Goal: Find specific page/section

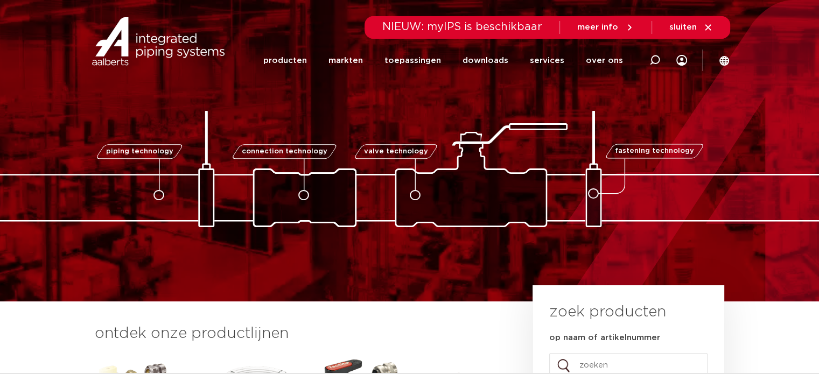
drag, startPoint x: 660, startPoint y: 59, endPoint x: 575, endPoint y: 74, distance: 86.3
click at [660, 59] on div at bounding box center [654, 60] width 43 height 44
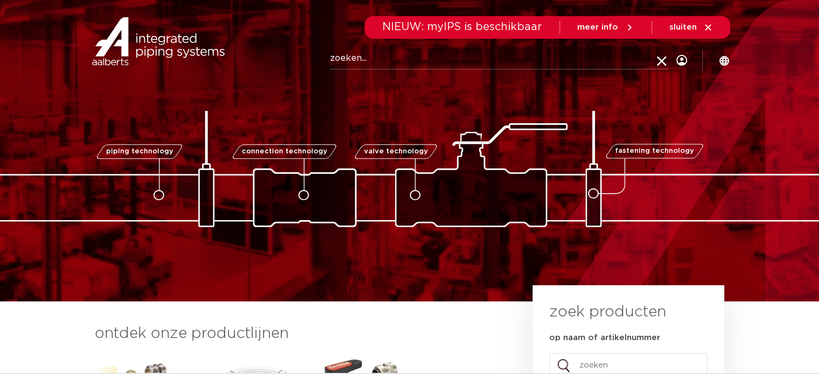
paste input "6340048"
type input "6340048"
click button "Zoeken" at bounding box center [0, 0] width 0 height 0
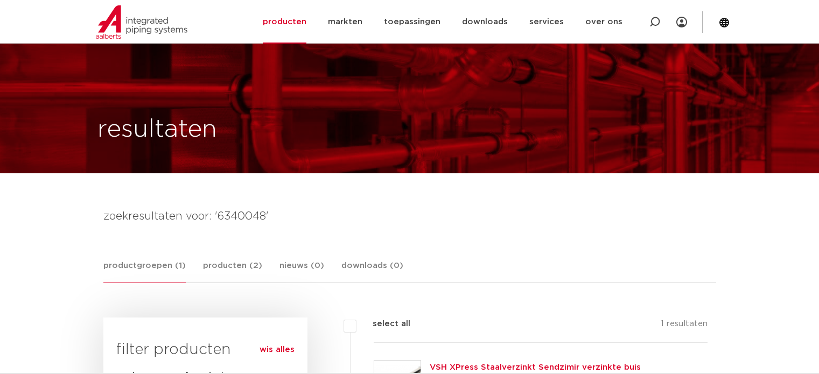
click at [449, 363] on link "VSH XPress Staalverzinkt Sendzimir verzinkte buis" at bounding box center [535, 367] width 211 height 8
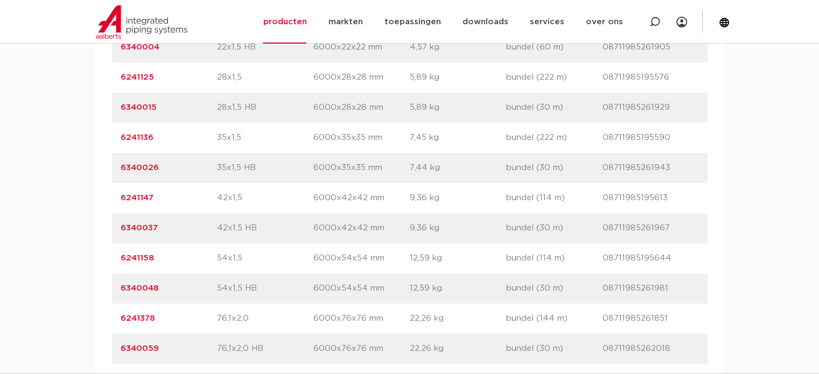
scroll to position [915, 0]
